Goal: Register for event/course

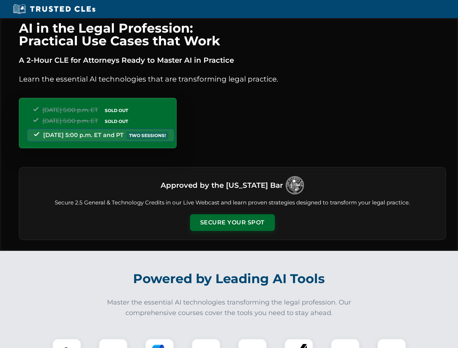
click at [232, 223] on button "Secure Your Spot" at bounding box center [232, 222] width 85 height 17
click at [67, 343] on img at bounding box center [66, 352] width 21 height 21
